Goal: Information Seeking & Learning: Learn about a topic

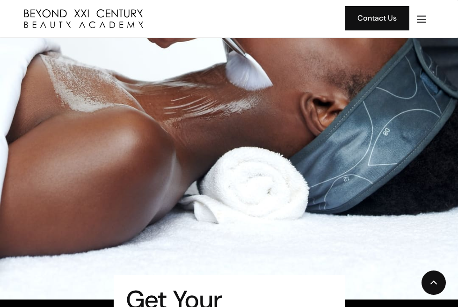
scroll to position [421, 0]
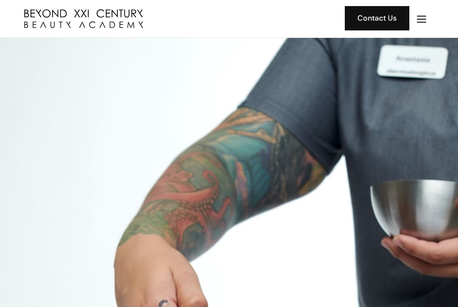
scroll to position [0, 0]
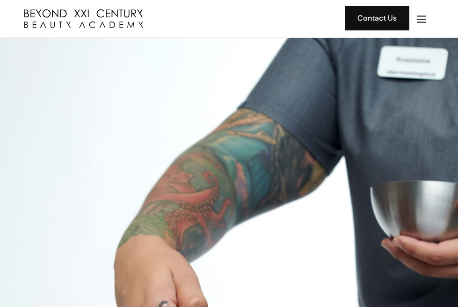
click at [143, 21] on img "home" at bounding box center [83, 18] width 119 height 19
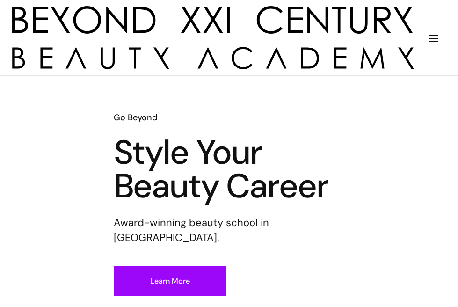
click at [0, 0] on div "Salon" at bounding box center [0, 0] width 0 height 0
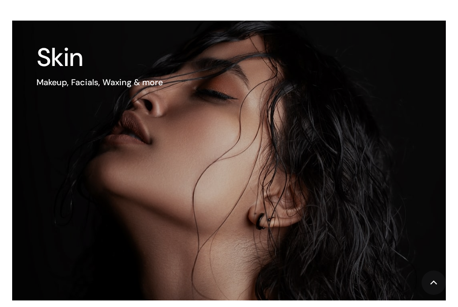
scroll to position [514, 0]
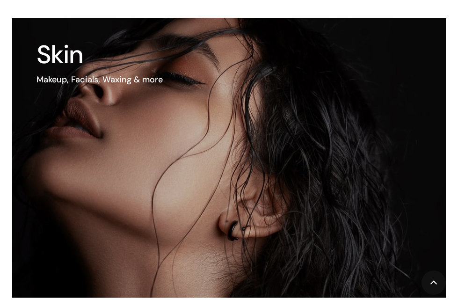
click at [263, 150] on img at bounding box center [195, 158] width 520 height 336
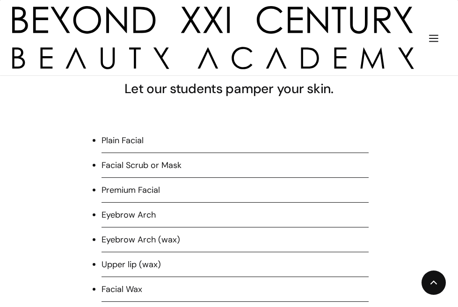
scroll to position [608, 0]
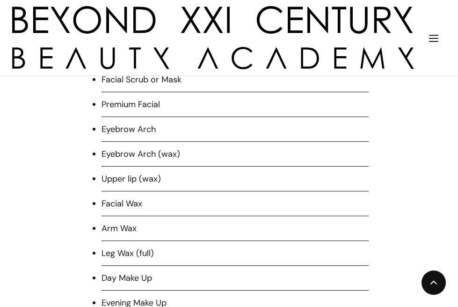
click at [149, 83] on li "Facial Scrub or Mask" at bounding box center [234, 82] width 267 height 19
click at [156, 89] on li "Facial Scrub or Mask" at bounding box center [234, 82] width 267 height 19
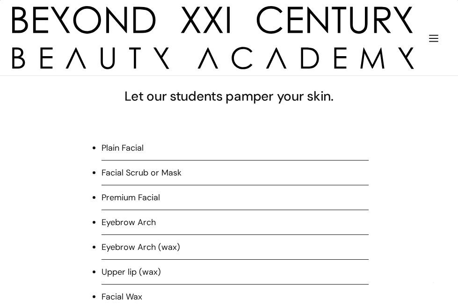
scroll to position [514, 0]
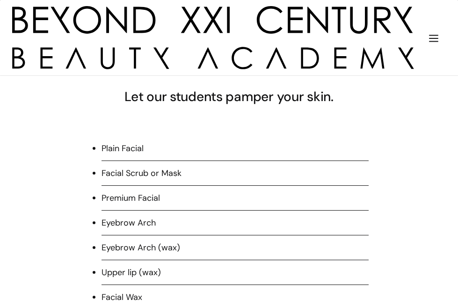
click at [128, 186] on li "Facial Scrub or Mask" at bounding box center [234, 176] width 267 height 19
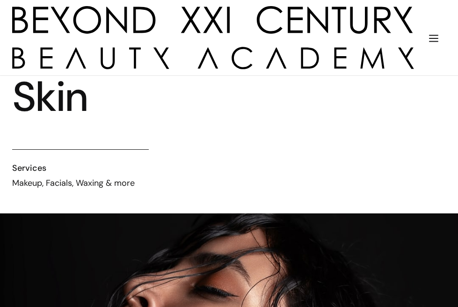
scroll to position [0, 0]
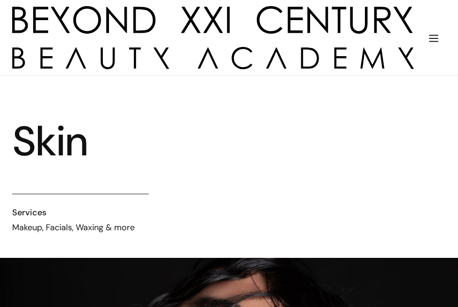
click at [55, 124] on h1 "Skin" at bounding box center [127, 141] width 231 height 34
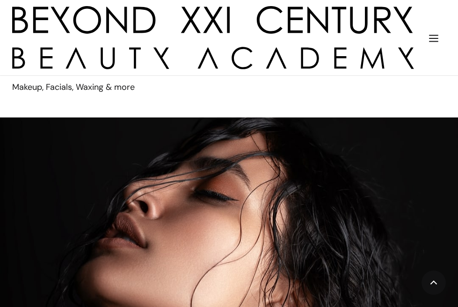
click at [191, 195] on img at bounding box center [229, 264] width 458 height 295
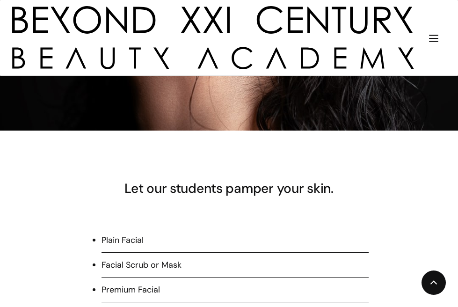
scroll to position [561, 0]
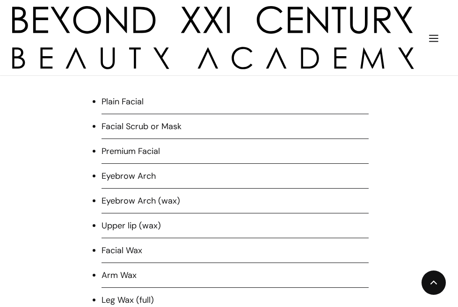
click at [185, 132] on li "Facial Scrub or Mask" at bounding box center [234, 129] width 267 height 19
click at [151, 49] on div "Let our students pamper your skin." at bounding box center [229, 50] width 401 height 18
drag, startPoint x: 131, startPoint y: 179, endPoint x: 139, endPoint y: 222, distance: 43.7
click at [131, 181] on ul "Plain Facial Facial Scrub or Mask Premium Facial Eyebrow Arch Eyebrow Arch (wax…" at bounding box center [228, 231] width 279 height 272
click at [143, 238] on li "Upper lip (wax)" at bounding box center [234, 228] width 267 height 19
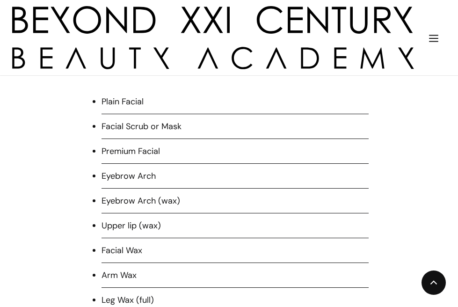
click at [142, 188] on li "Eyebrow Arch" at bounding box center [234, 179] width 267 height 19
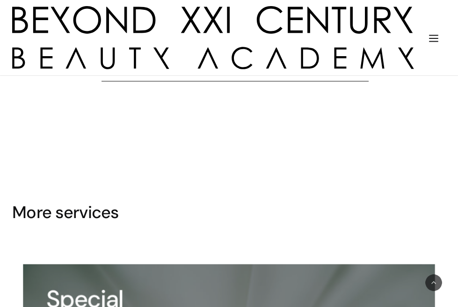
scroll to position [1075, 0]
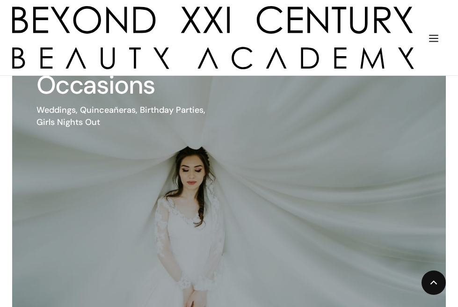
click at [151, 177] on img at bounding box center [195, 167] width 520 height 347
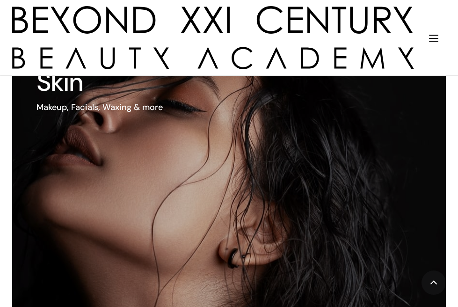
scroll to position [1122, 0]
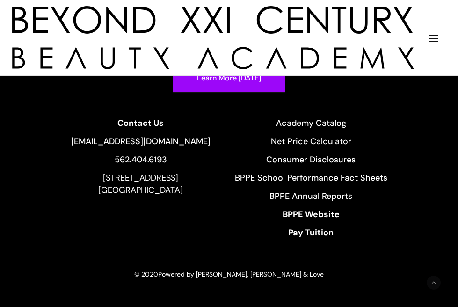
scroll to position [1547, 0]
